Goal: Task Accomplishment & Management: Manage account settings

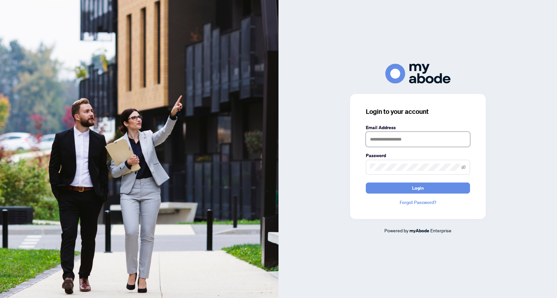
click at [377, 137] on input "text" at bounding box center [418, 139] width 104 height 15
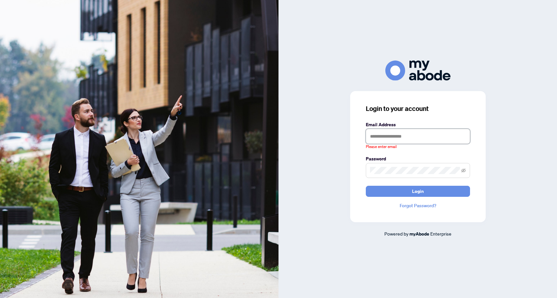
type input "**********"
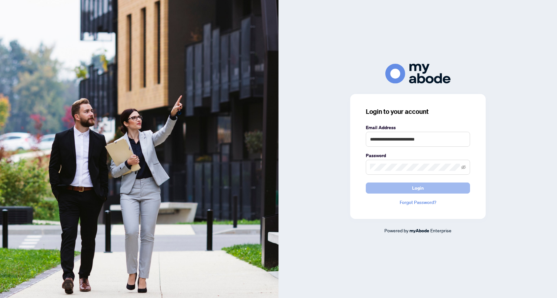
click at [420, 188] on span "Login" at bounding box center [418, 188] width 12 height 10
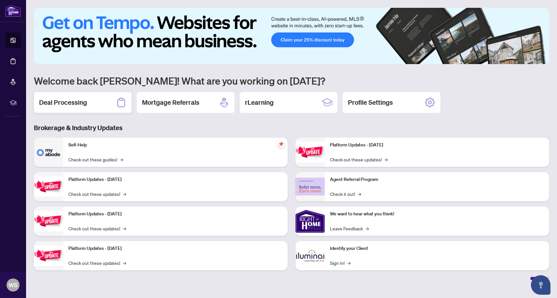
click at [83, 104] on h2 "Deal Processing" at bounding box center [63, 102] width 48 height 9
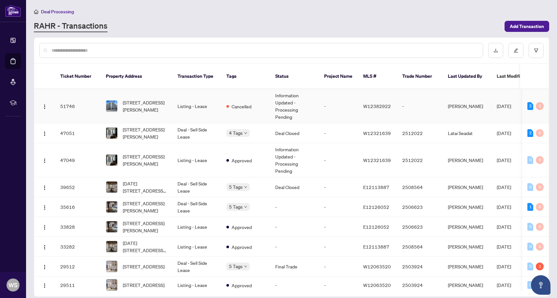
click at [135, 105] on span "[STREET_ADDRESS][PERSON_NAME]" at bounding box center [145, 106] width 44 height 14
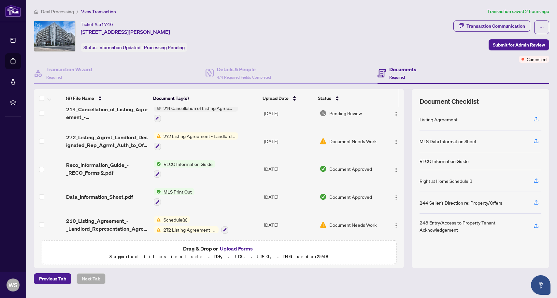
scroll to position [36, 0]
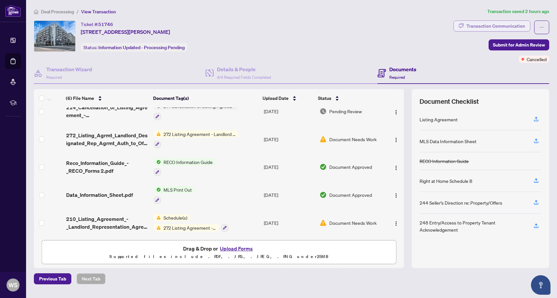
click at [498, 26] on div "Transaction Communication" at bounding box center [495, 26] width 59 height 10
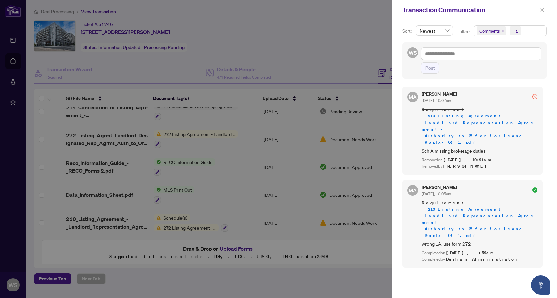
click at [333, 281] on div at bounding box center [278, 149] width 557 height 298
click at [541, 9] on icon "close" at bounding box center [542, 10] width 4 height 4
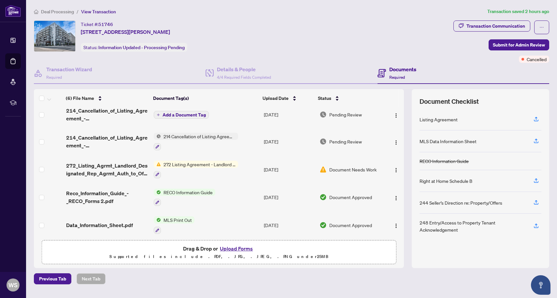
scroll to position [0, 0]
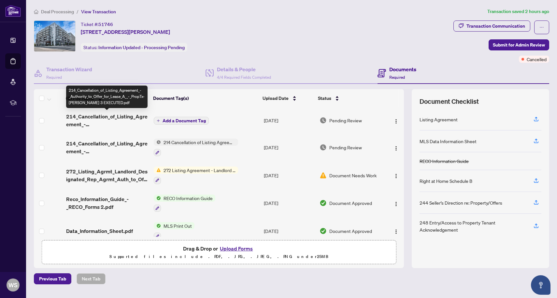
click at [103, 123] on span "214_Cancellation_of_Listing_Agreement_-_Authority_to_Offer_for_Lease_A__-_PropT…" at bounding box center [107, 121] width 83 height 16
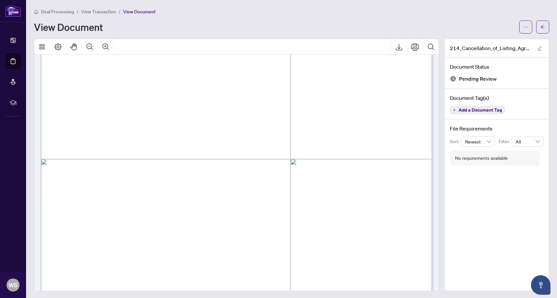
scroll to position [283, 0]
